Goal: Task Accomplishment & Management: Manage account settings

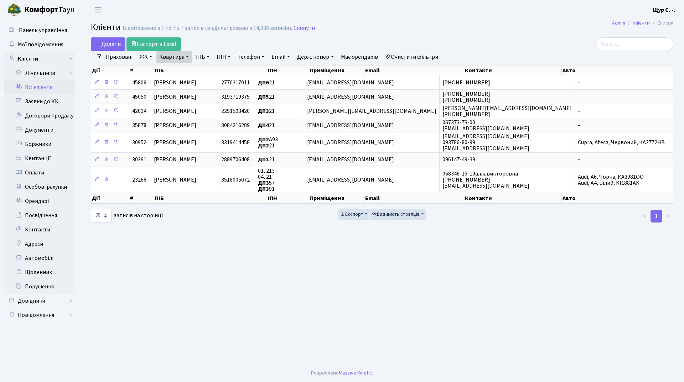
select select "25"
click at [296, 26] on link "Скинути" at bounding box center [303, 28] width 21 height 7
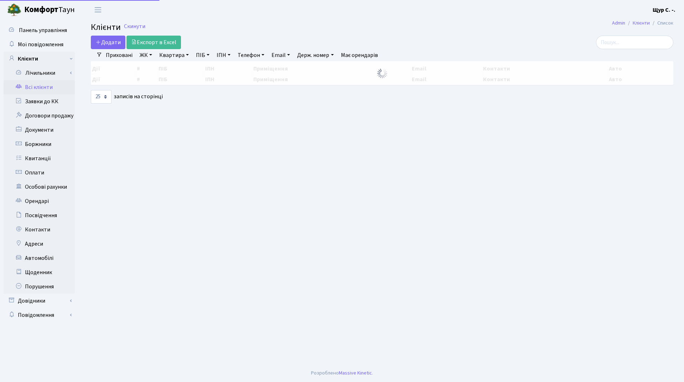
select select "25"
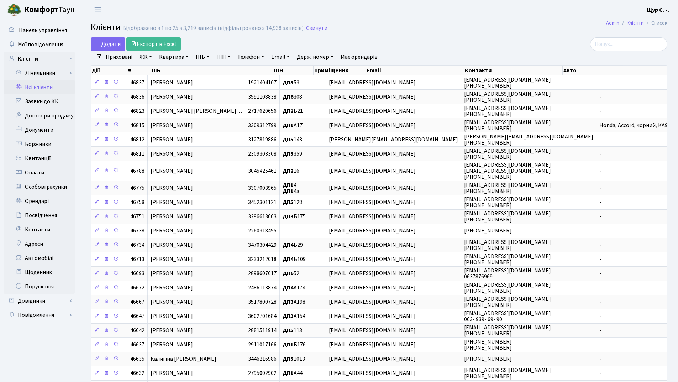
click at [250, 59] on link "Телефон" at bounding box center [251, 57] width 32 height 12
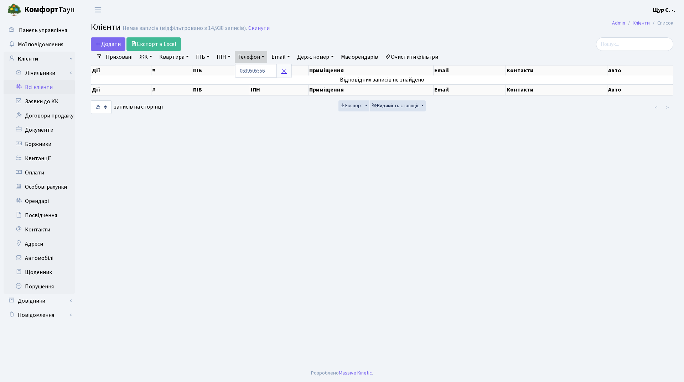
click at [284, 71] on icon at bounding box center [284, 71] width 6 height 6
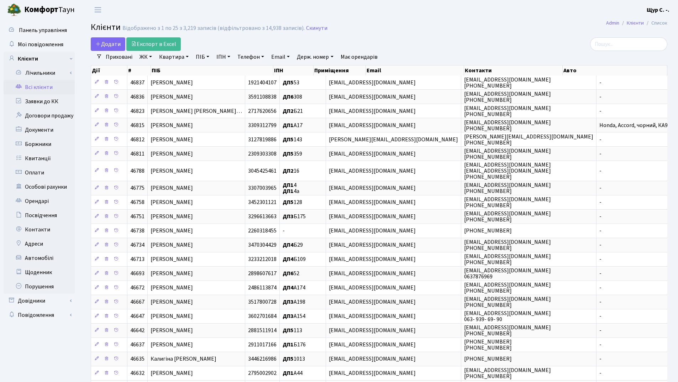
click at [251, 55] on link "Телефон" at bounding box center [251, 57] width 32 height 12
click at [254, 70] on input "text" at bounding box center [256, 71] width 42 height 14
type input "0639505556"
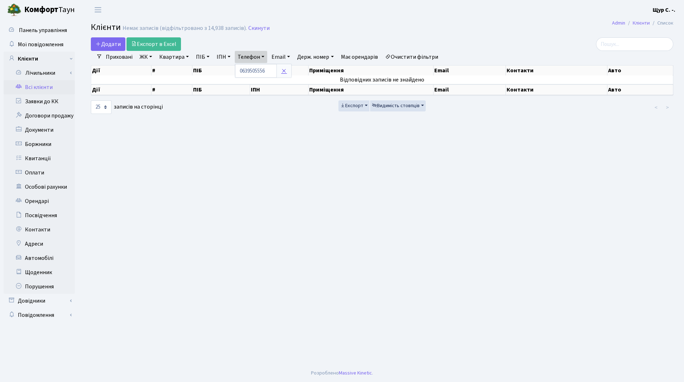
click at [285, 72] on icon at bounding box center [284, 71] width 6 height 6
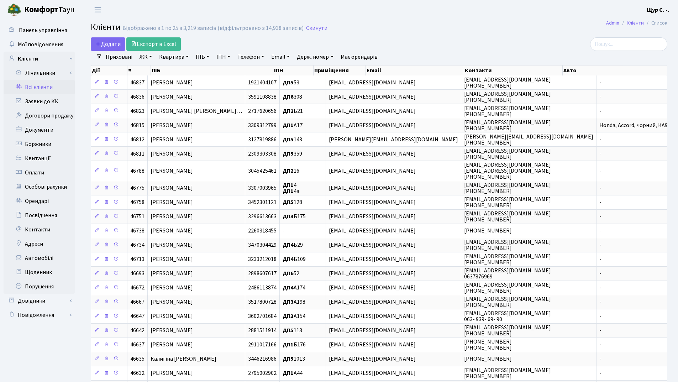
click at [174, 59] on link "Квартира" at bounding box center [173, 57] width 35 height 12
type input "388"
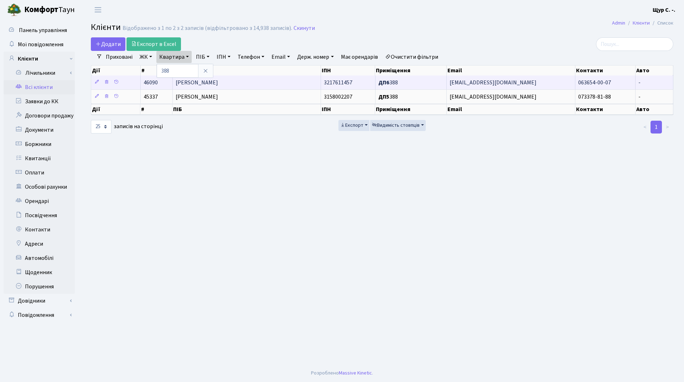
click at [239, 87] on td "Курносенко Сергій Олександрович" at bounding box center [247, 82] width 148 height 14
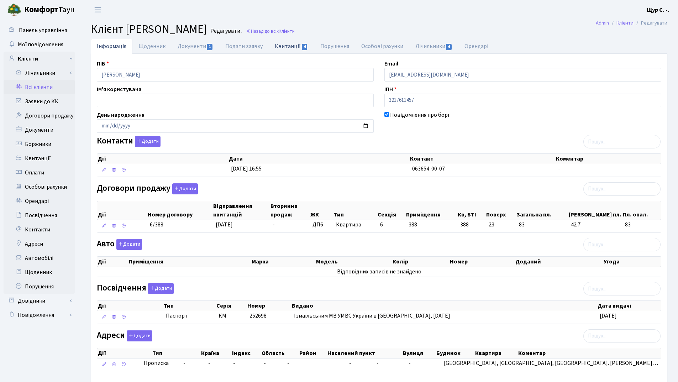
click at [285, 42] on link "Квитанції 4" at bounding box center [291, 46] width 45 height 15
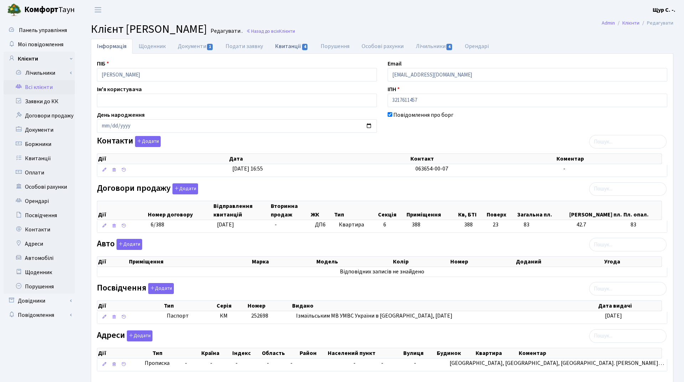
select select "25"
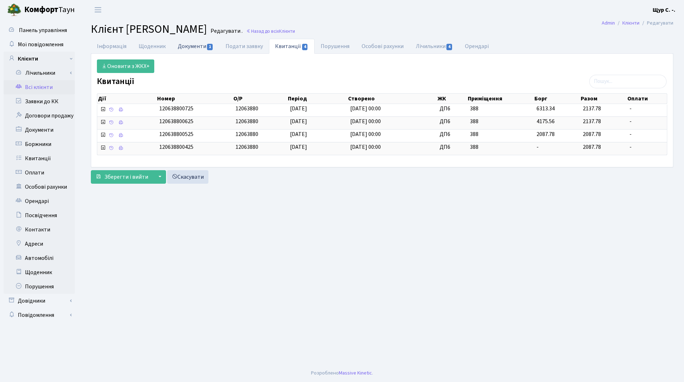
click at [195, 43] on link "Документи 1" at bounding box center [196, 46] width 48 height 15
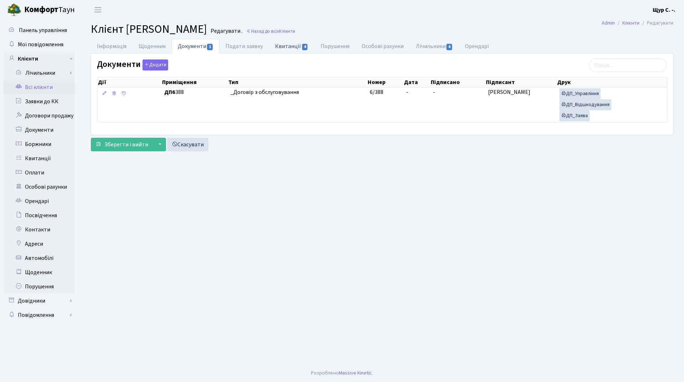
click at [294, 42] on link "Квитанції 4" at bounding box center [291, 46] width 45 height 15
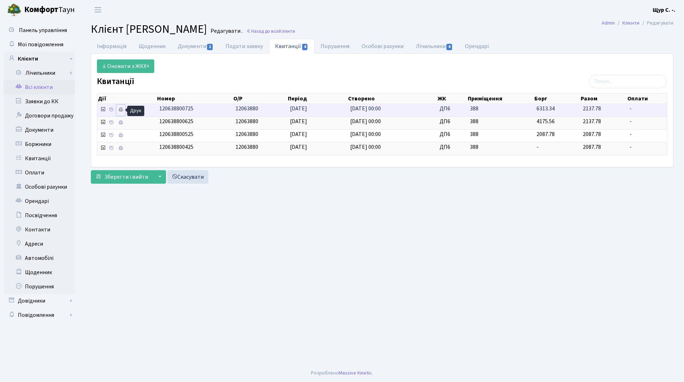
click at [120, 107] on icon at bounding box center [120, 109] width 5 height 5
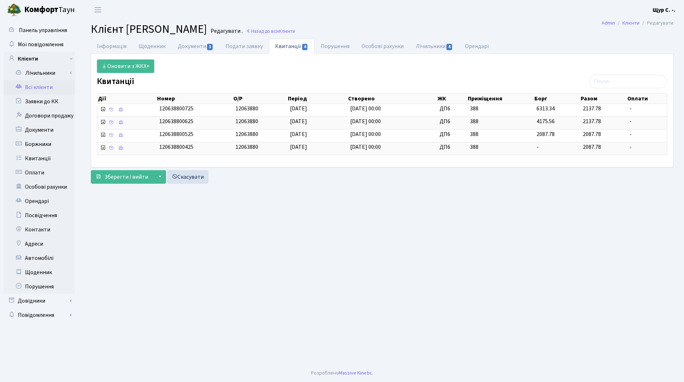
click at [42, 87] on link "Всі клієнти" at bounding box center [39, 87] width 71 height 14
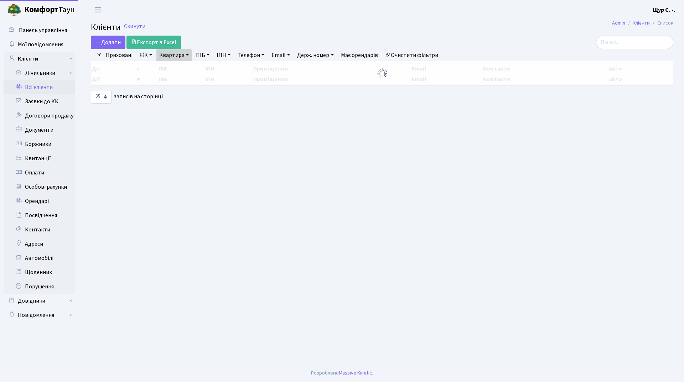
select select "25"
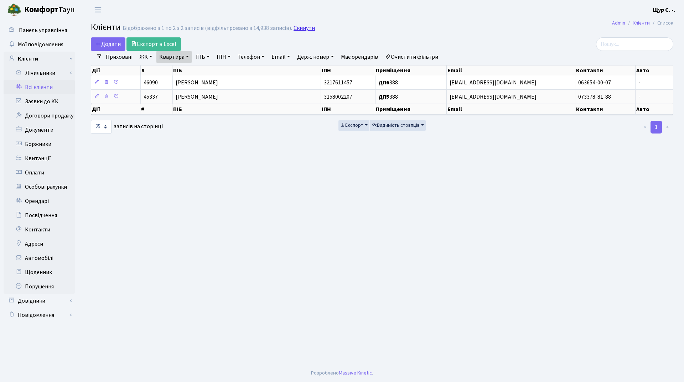
click at [297, 26] on link "Скинути" at bounding box center [303, 28] width 21 height 7
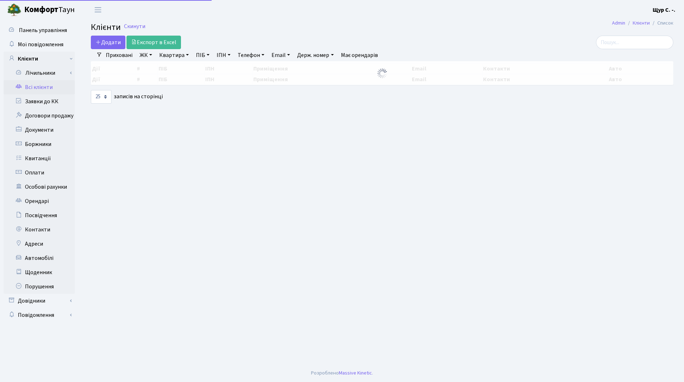
select select "25"
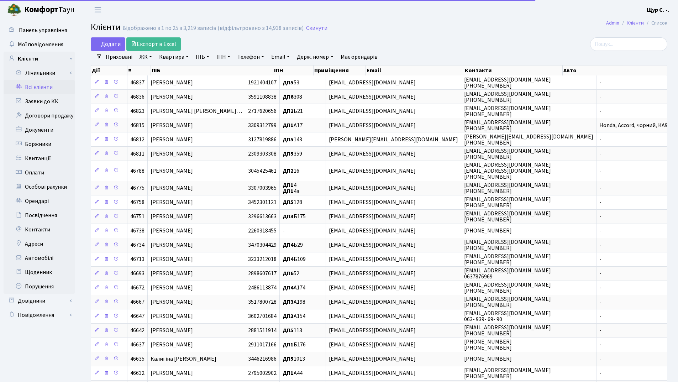
click at [201, 58] on link "ПІБ" at bounding box center [202, 57] width 19 height 12
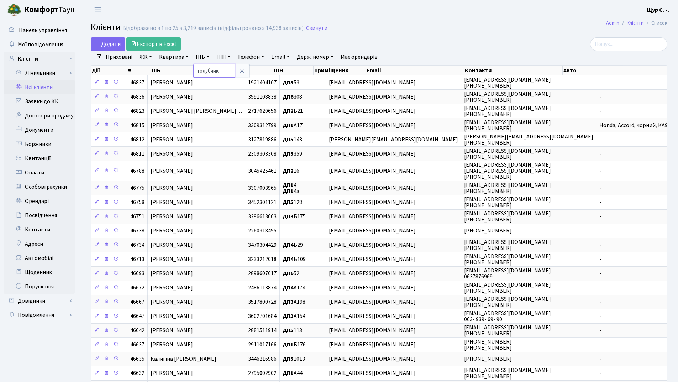
type input "голубчик"
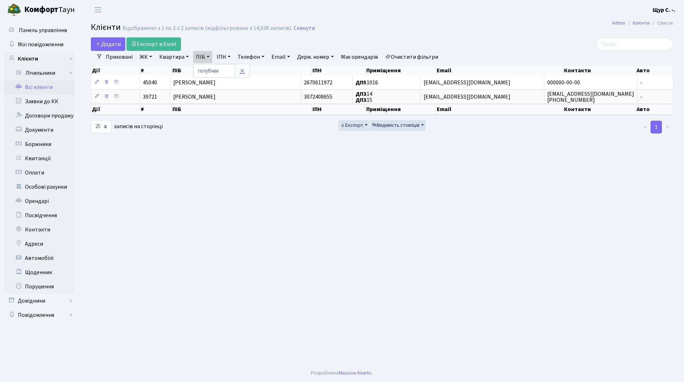
click at [241, 71] on icon at bounding box center [242, 71] width 6 height 6
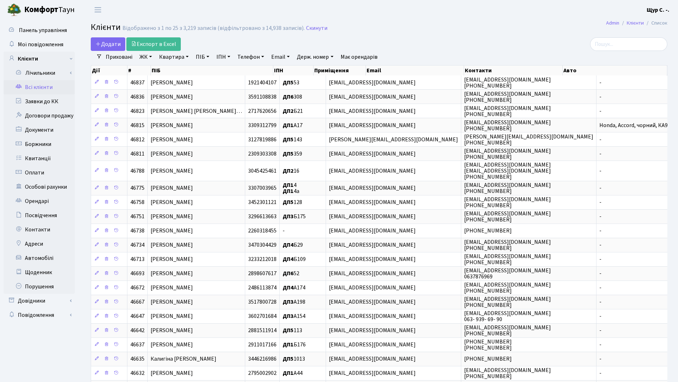
click at [169, 59] on link "Квартира" at bounding box center [173, 57] width 35 height 12
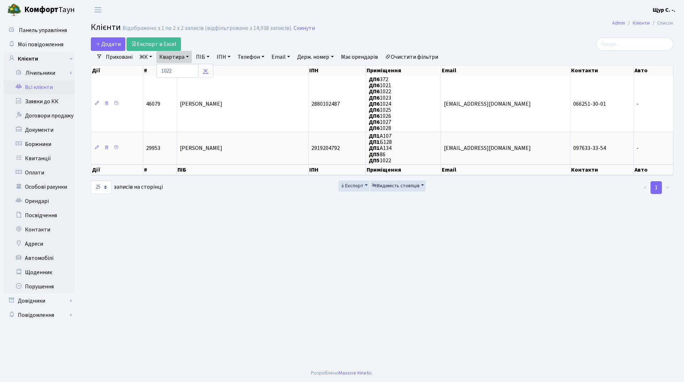
click at [205, 69] on icon at bounding box center [206, 71] width 6 height 6
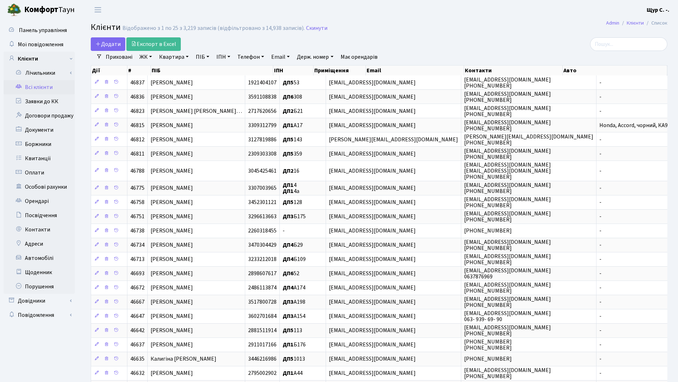
click at [174, 58] on link "Квартира" at bounding box center [173, 57] width 35 height 12
click at [177, 66] on input "text" at bounding box center [178, 71] width 42 height 14
type input "15"
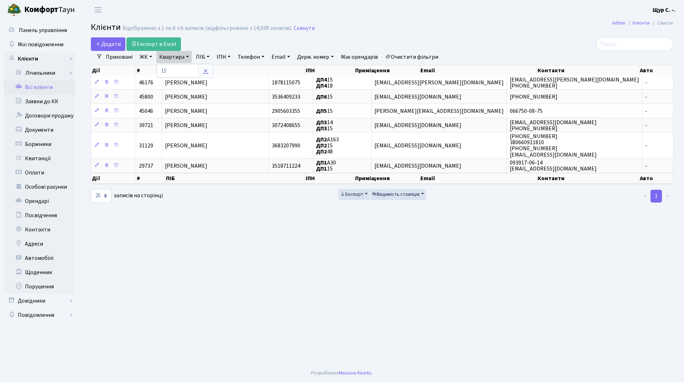
click at [204, 72] on icon at bounding box center [206, 71] width 6 height 6
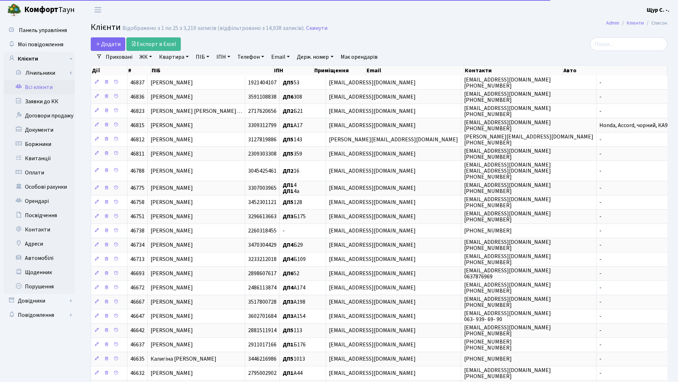
click at [205, 54] on link "ПІБ" at bounding box center [202, 57] width 19 height 12
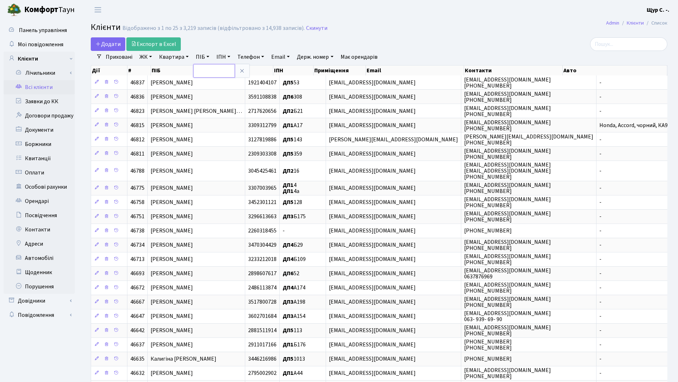
click at [203, 67] on input "text" at bounding box center [214, 71] width 42 height 14
type input "остапенко"
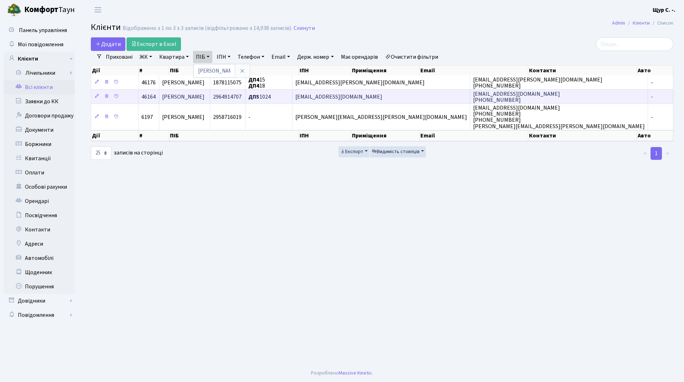
click at [202, 99] on span "Остапенко Юлія Олександрівна" at bounding box center [183, 97] width 42 height 8
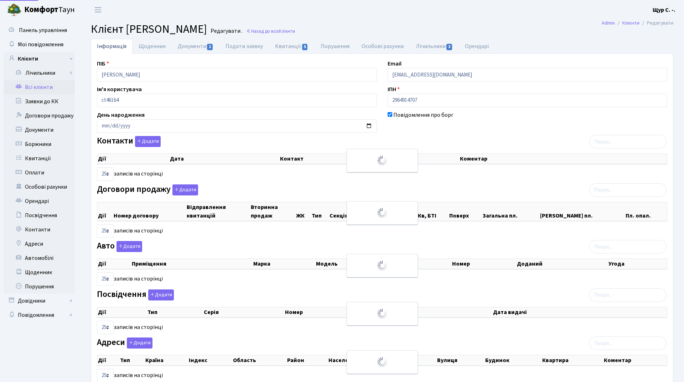
select select "25"
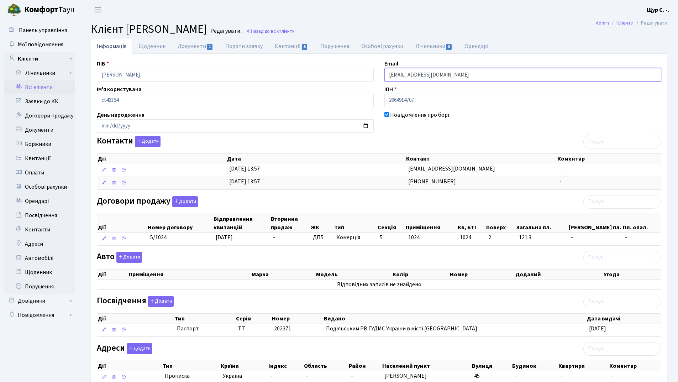
drag, startPoint x: 427, startPoint y: 75, endPoint x: 382, endPoint y: 75, distance: 45.2
click at [382, 75] on div "Email guli5@ukr.net" at bounding box center [523, 70] width 288 height 22
click at [47, 88] on link "Всі клієнти" at bounding box center [39, 87] width 71 height 14
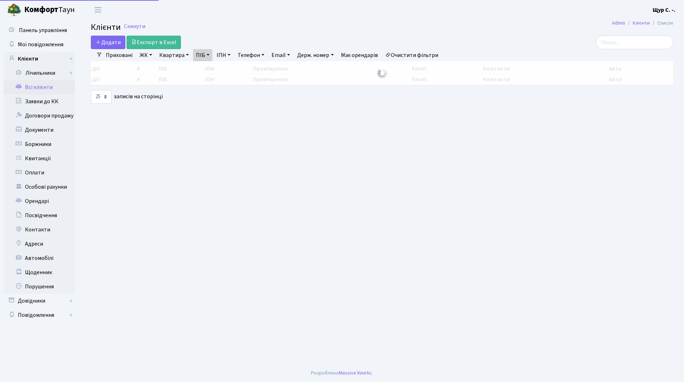
select select "25"
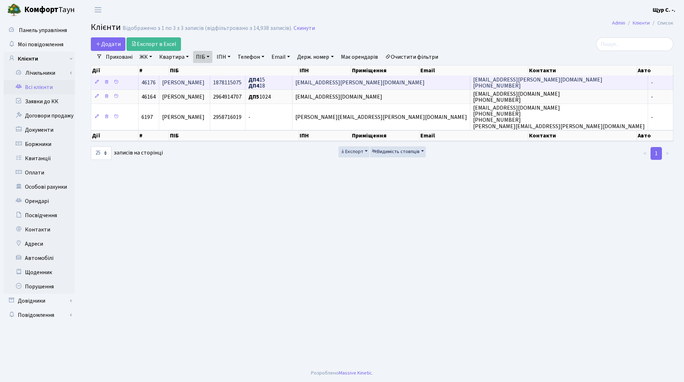
click at [204, 80] on span "[PERSON_NAME]" at bounding box center [183, 83] width 42 height 8
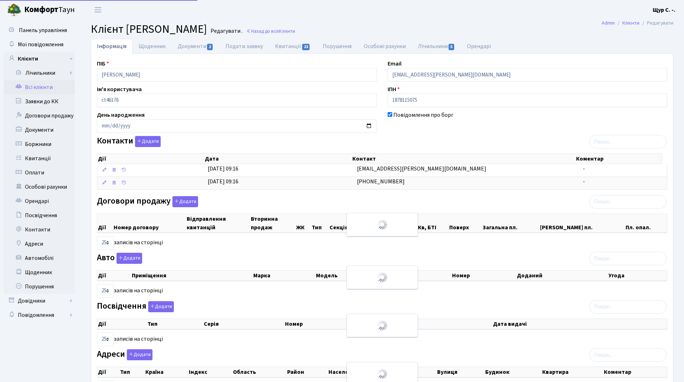
select select "25"
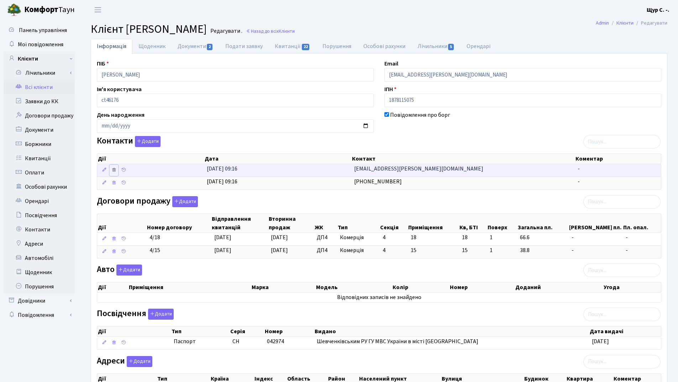
click at [111, 169] on icon at bounding box center [113, 169] width 5 height 5
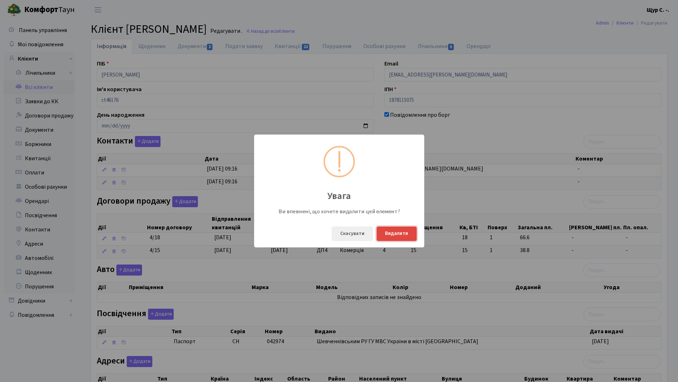
click at [394, 233] on button "Видалити" at bounding box center [397, 233] width 40 height 15
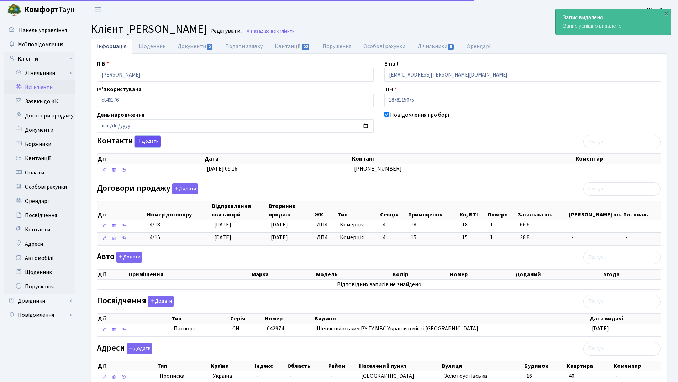
click at [149, 140] on button "Додати" at bounding box center [148, 141] width 26 height 11
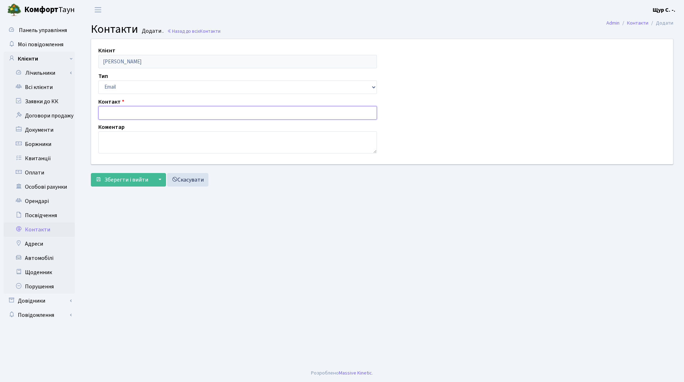
click at [137, 114] on input "text" at bounding box center [237, 113] width 278 height 14
paste input "[EMAIL_ADDRESS][DOMAIN_NAME]"
type input "[EMAIL_ADDRESS][DOMAIN_NAME]"
click at [120, 181] on span "Зберегти і вийти" at bounding box center [126, 180] width 44 height 8
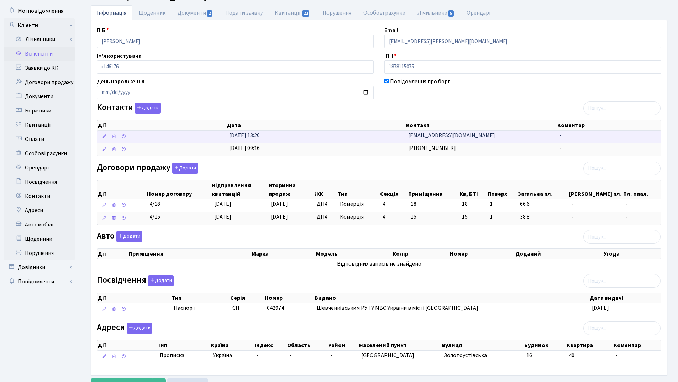
scroll to position [65, 0]
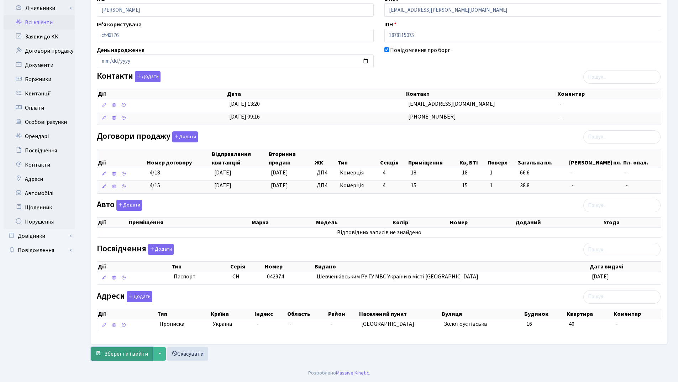
click at [121, 353] on span "Зберегти і вийти" at bounding box center [126, 354] width 44 height 8
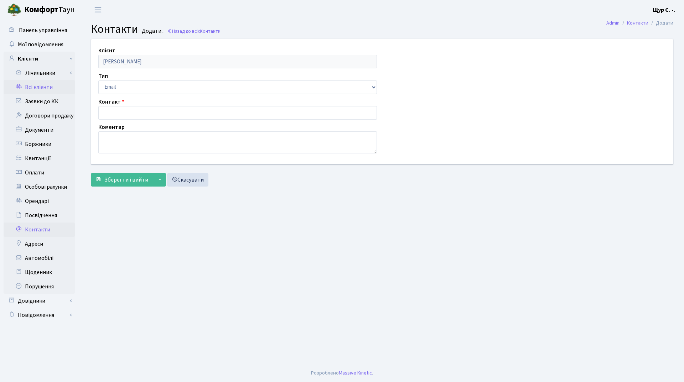
click at [46, 85] on link "Всі клієнти" at bounding box center [39, 87] width 71 height 14
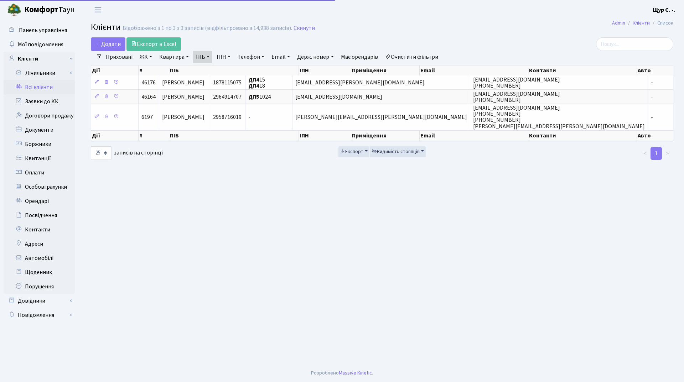
select select "25"
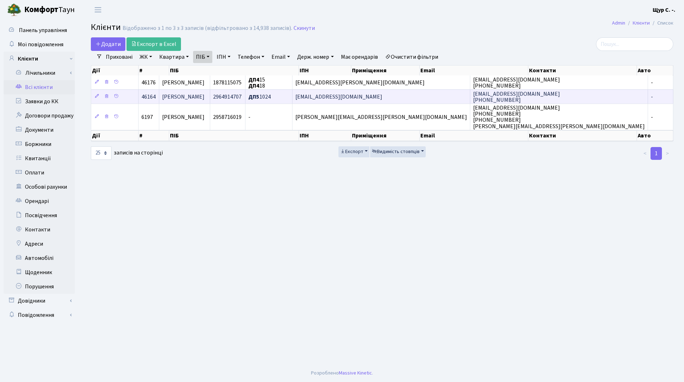
click at [204, 97] on span "[PERSON_NAME]" at bounding box center [183, 97] width 42 height 8
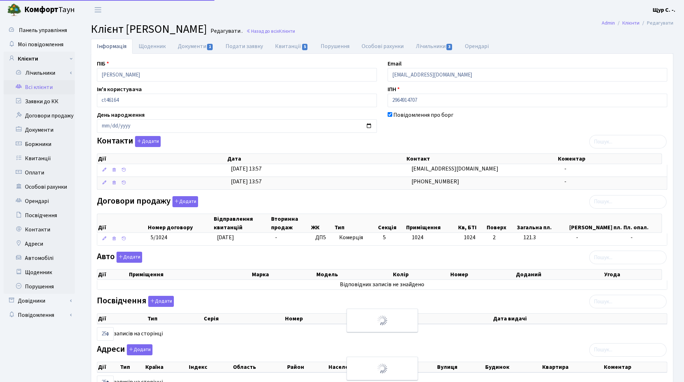
select select "25"
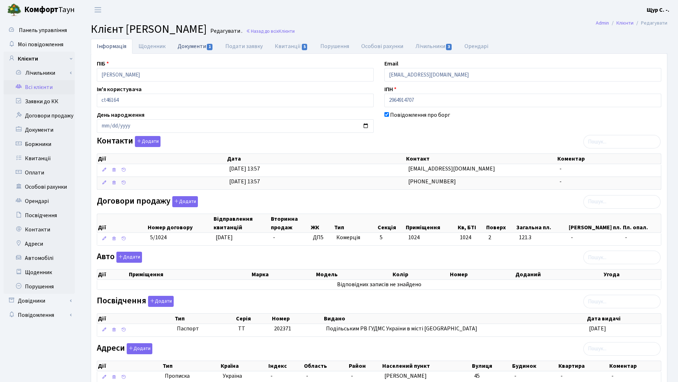
click at [186, 42] on link "Документи 1" at bounding box center [196, 46] width 48 height 15
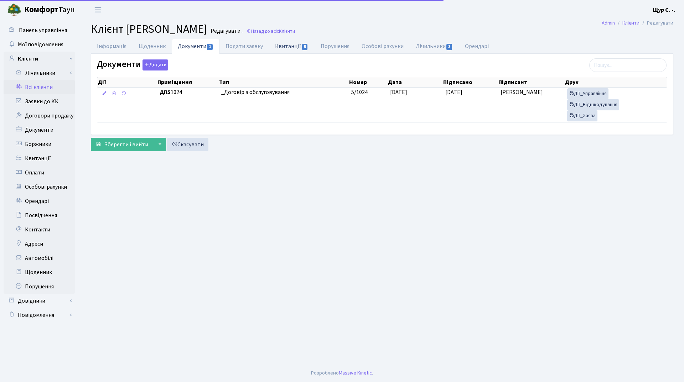
click at [289, 45] on link "Квитанції 5" at bounding box center [291, 46] width 45 height 15
select select "25"
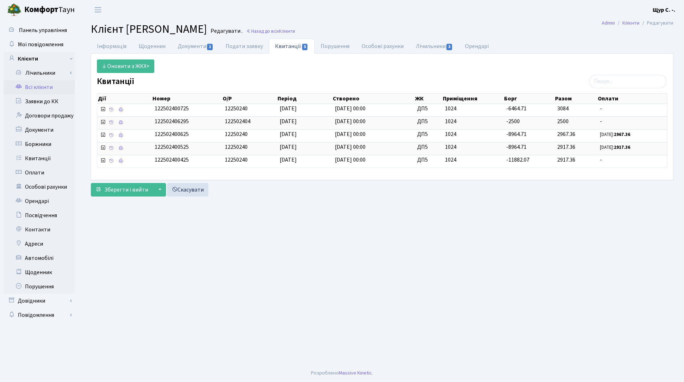
click at [56, 87] on link "Всі клієнти" at bounding box center [39, 87] width 71 height 14
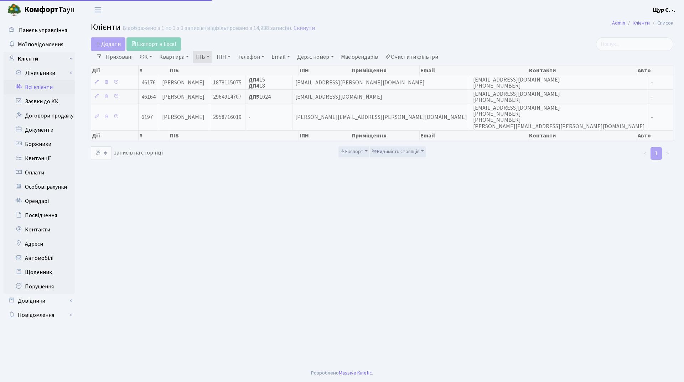
select select "25"
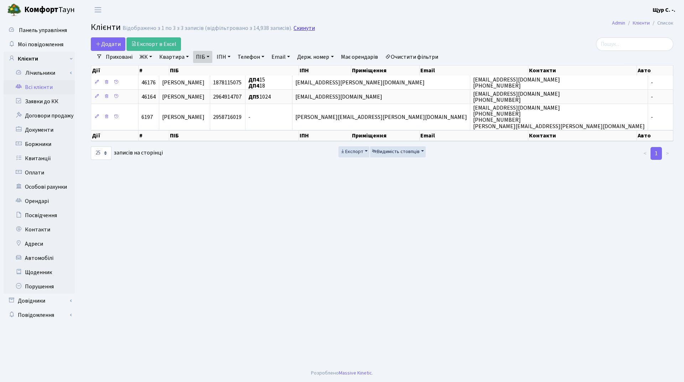
click at [302, 25] on link "Скинути" at bounding box center [303, 28] width 21 height 7
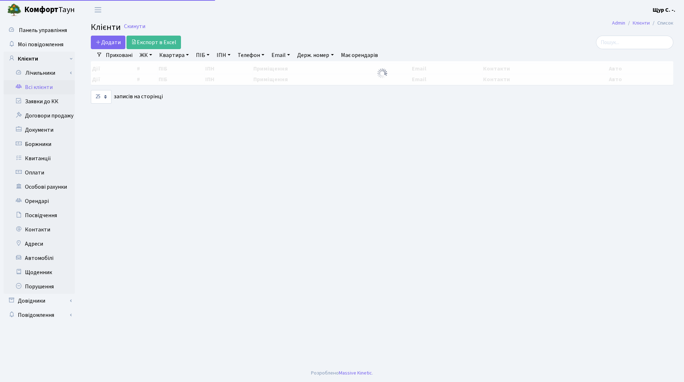
select select "25"
